Goal: Find specific page/section: Find specific page/section

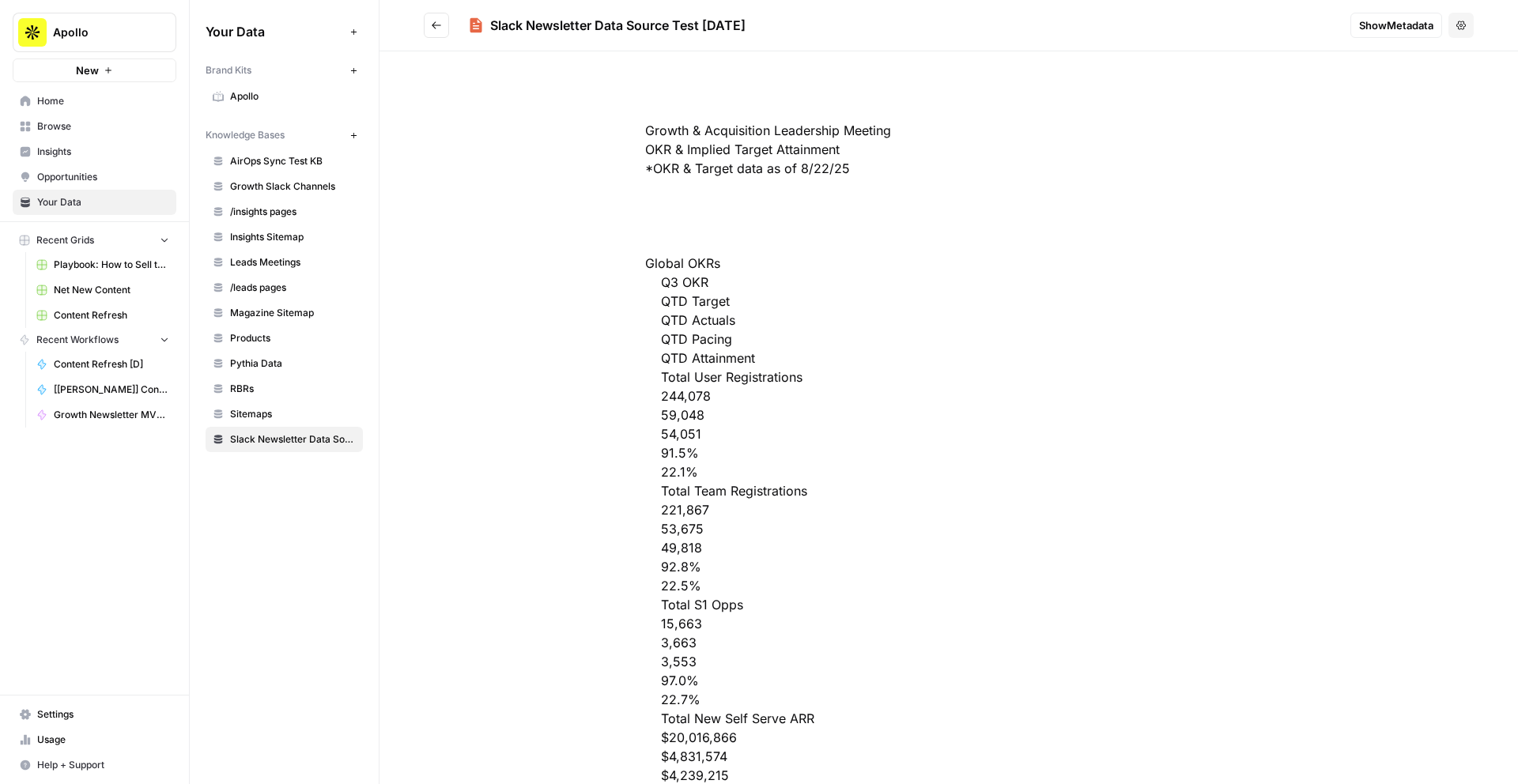
click at [118, 292] on span "Net New Content" at bounding box center [111, 290] width 115 height 15
